Goal: Task Accomplishment & Management: Manage account settings

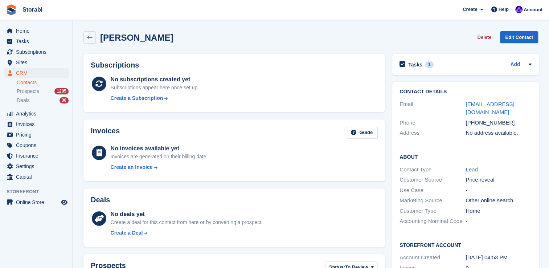
drag, startPoint x: 530, startPoint y: 98, endPoint x: 460, endPoint y: 101, distance: 69.4
click at [460, 101] on div "Contact Details Email lewiswh03@gmail.com Phone +447496668678 Address No addres…" at bounding box center [465, 114] width 147 height 64
drag, startPoint x: 460, startPoint y: 101, endPoint x: 446, endPoint y: 107, distance: 15.8
click at [446, 106] on div "Email" at bounding box center [432, 108] width 66 height 16
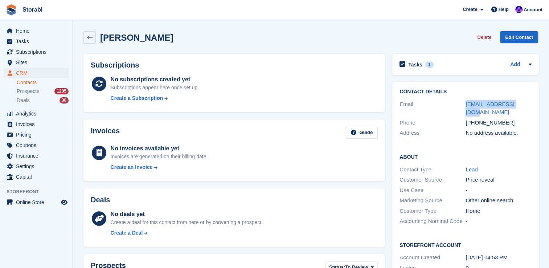
click at [451, 107] on div "Email" at bounding box center [432, 108] width 66 height 16
drag, startPoint x: 506, startPoint y: 112, endPoint x: 473, endPoint y: 115, distance: 33.5
click at [473, 119] on div "+447496668678" at bounding box center [498, 123] width 66 height 8
copy tcxspan "7496668678"
drag, startPoint x: 524, startPoint y: 102, endPoint x: 460, endPoint y: 105, distance: 63.5
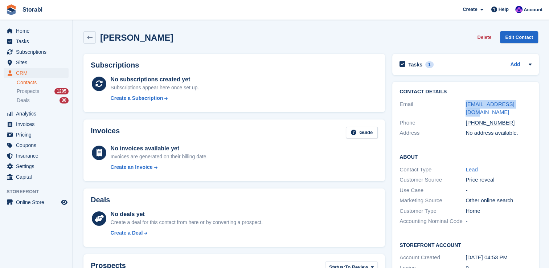
click at [460, 105] on div "Email lewiswh03@gmail.com" at bounding box center [465, 108] width 132 height 19
drag, startPoint x: 460, startPoint y: 105, endPoint x: 482, endPoint y: 107, distance: 21.5
copy div "lewiswh03@gmail.com"
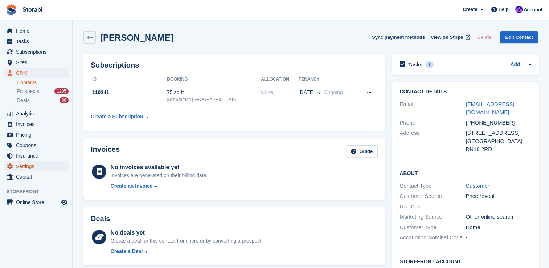
click at [12, 161] on link "Settings" at bounding box center [36, 166] width 65 height 10
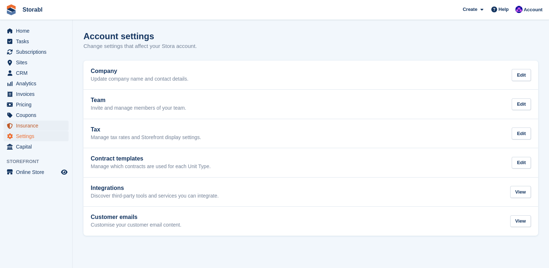
click at [22, 127] on span "Insurance" at bounding box center [38, 125] width 44 height 10
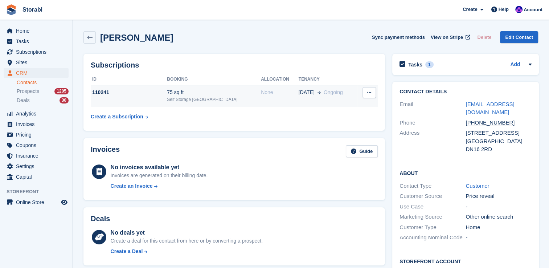
click at [154, 93] on div "110241" at bounding box center [129, 93] width 76 height 8
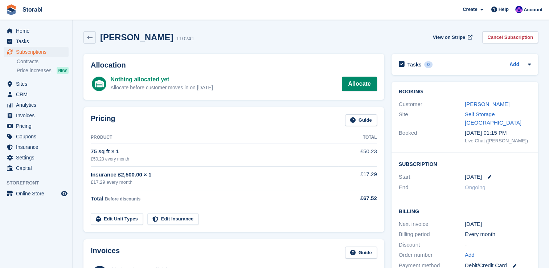
drag, startPoint x: 179, startPoint y: 251, endPoint x: 200, endPoint y: 198, distance: 57.3
click at [179, 251] on div "Invoices Guide" at bounding box center [234, 254] width 286 height 16
click at [362, 86] on link "Allocate" at bounding box center [359, 84] width 35 height 15
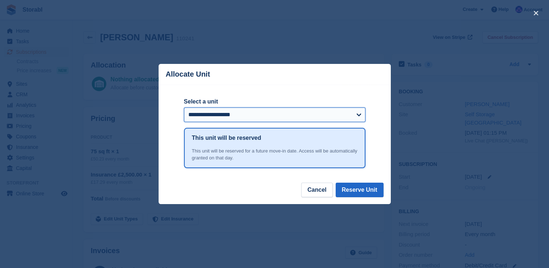
drag, startPoint x: 311, startPoint y: 118, endPoint x: 307, endPoint y: 123, distance: 6.5
click at [311, 118] on select "**********" at bounding box center [274, 114] width 181 height 15
select select "*****"
click at [184, 108] on select "**********" at bounding box center [274, 114] width 181 height 15
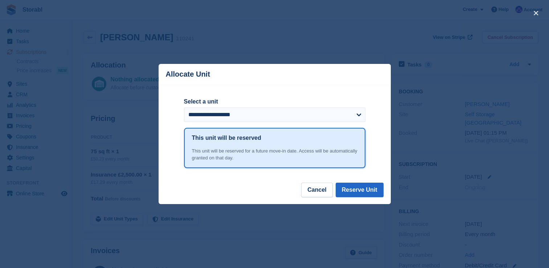
click at [245, 179] on div "**********" at bounding box center [274, 134] width 181 height 98
click at [345, 188] on button "Reserve Unit" at bounding box center [360, 189] width 48 height 15
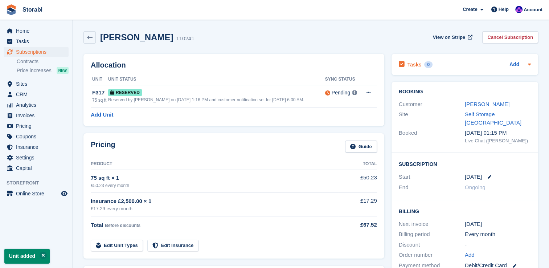
click at [529, 64] on icon at bounding box center [529, 64] width 3 height 2
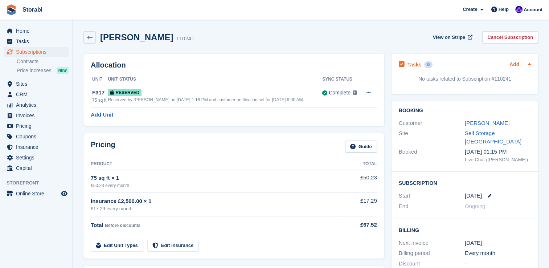
click at [518, 65] on link "Add" at bounding box center [514, 65] width 10 height 8
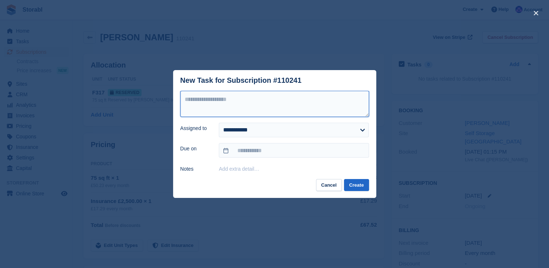
click at [337, 104] on textarea at bounding box center [274, 104] width 189 height 26
type textarea "**********"
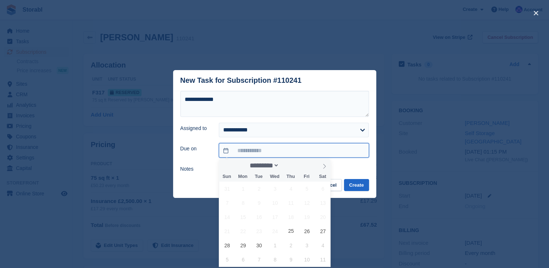
click at [313, 151] on input "text" at bounding box center [294, 150] width 150 height 15
click at [323, 168] on icon at bounding box center [324, 166] width 5 height 5
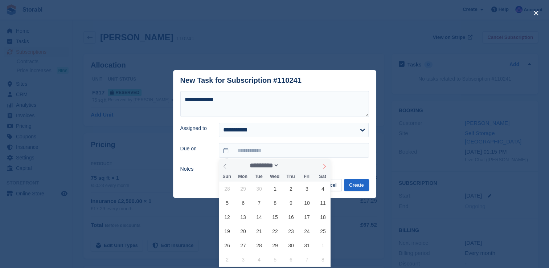
click at [323, 168] on icon at bounding box center [324, 166] width 5 height 5
select select "**"
click at [275, 226] on span "19" at bounding box center [275, 231] width 14 height 14
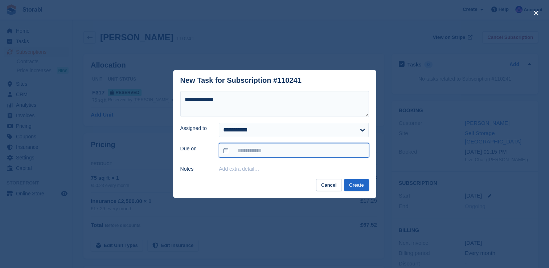
type input "**********"
click at [357, 184] on button "Create" at bounding box center [356, 185] width 25 height 12
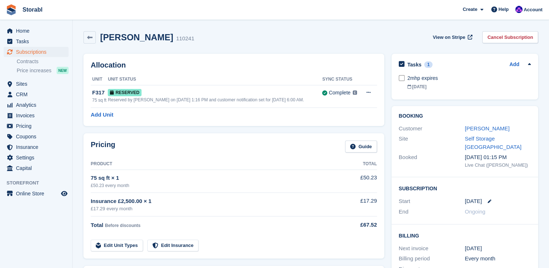
click at [80, 120] on div "Allocation Unit Unit Status Sync Status F317 75 sq ft Reserved Reserved by Bail…" at bounding box center [234, 89] width 308 height 79
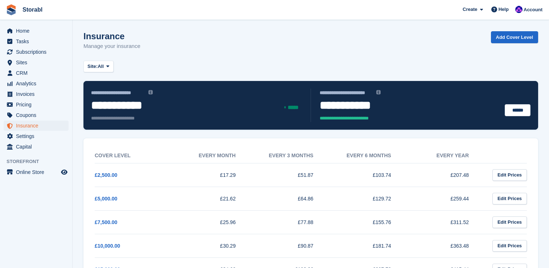
scroll to position [73, 0]
